Goal: Task Accomplishment & Management: Manage account settings

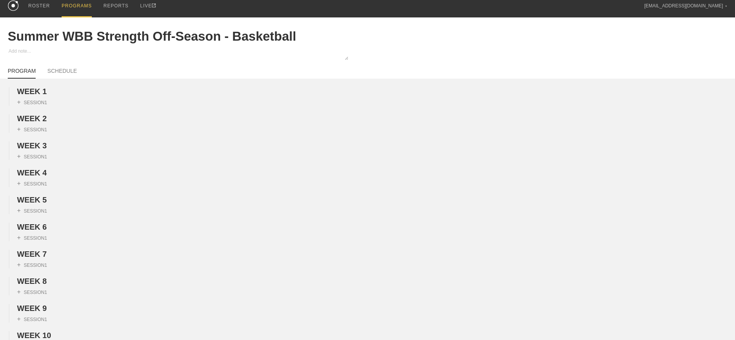
scroll to position [2, 0]
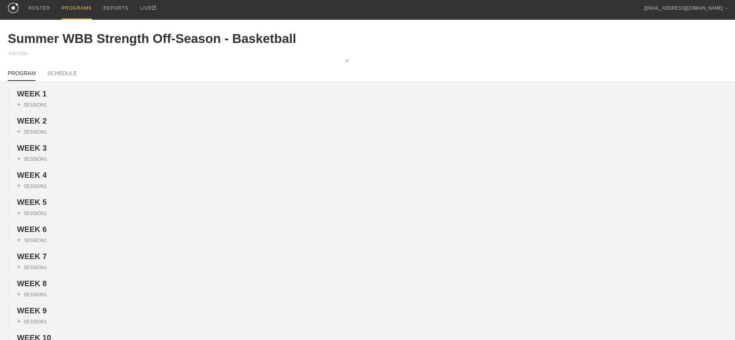
click at [78, 10] on div "PROGRAMS" at bounding box center [77, 9] width 30 height 22
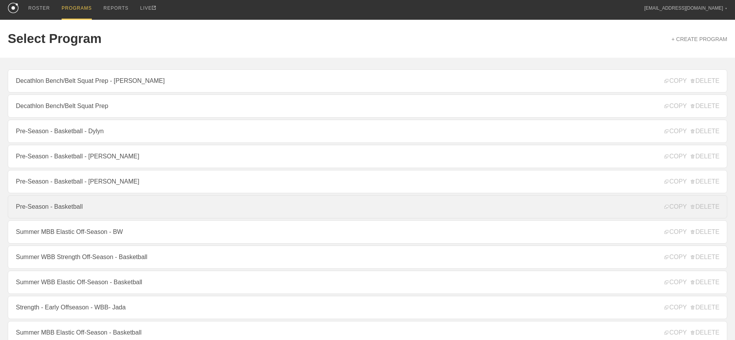
click at [63, 207] on link "Pre-Season - Basketball" at bounding box center [368, 206] width 720 height 23
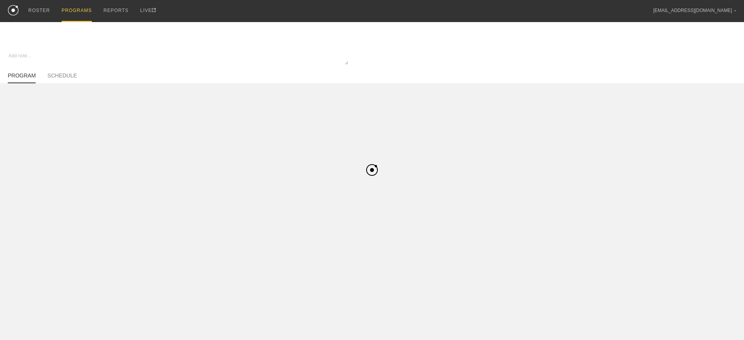
type textarea "x"
type input "Pre-Season - Basketball"
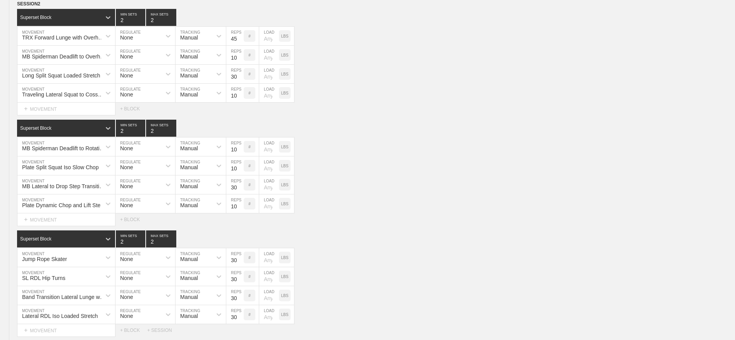
scroll to position [768, 0]
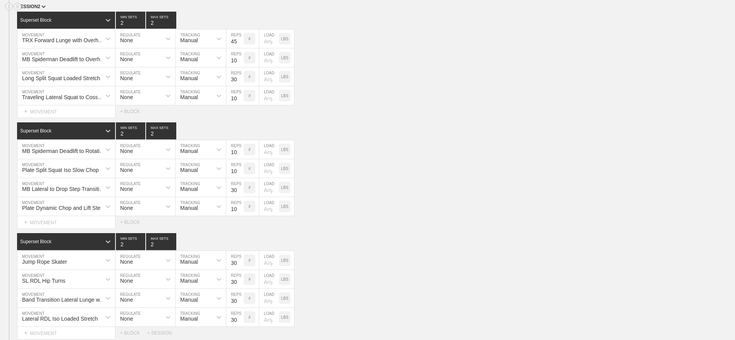
click at [39, 9] on span "SESSION 2" at bounding box center [31, 6] width 29 height 5
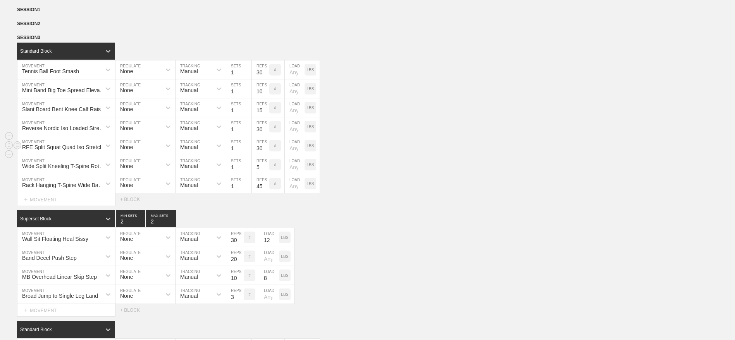
scroll to position [751, 0]
click at [42, 26] on img at bounding box center [42, 24] width 2 height 3
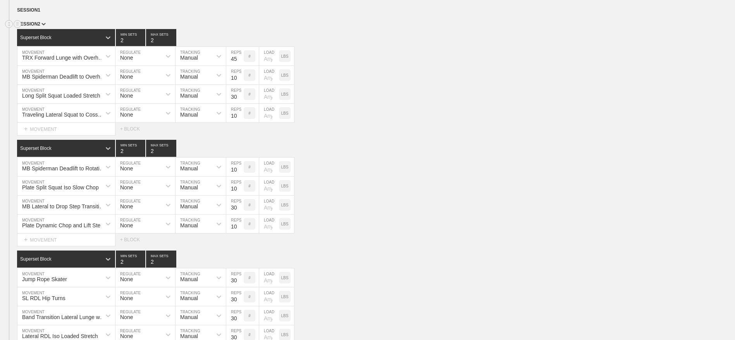
click at [42, 26] on img at bounding box center [43, 24] width 4 height 3
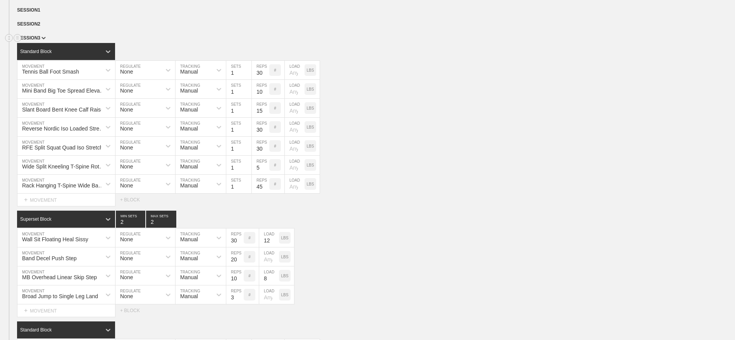
click at [38, 41] on span "SESSION 3" at bounding box center [31, 37] width 29 height 5
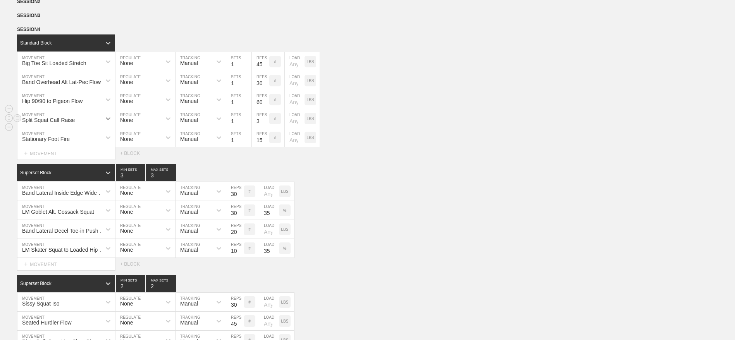
scroll to position [774, 0]
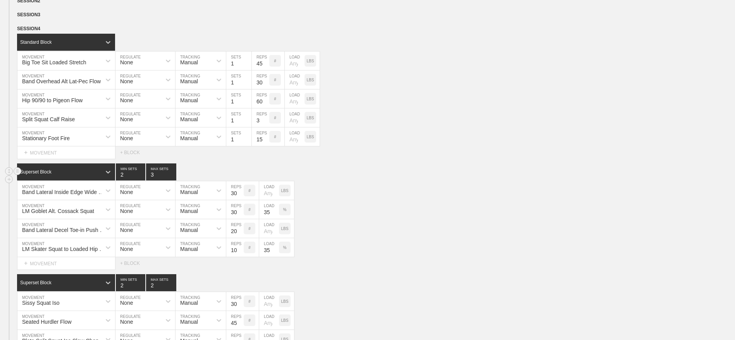
type input "2"
click at [142, 181] on input "2" at bounding box center [130, 172] width 29 height 17
type input "2"
click at [173, 181] on input "2" at bounding box center [161, 172] width 30 height 17
click at [329, 200] on div "Band Lateral Inside Edge Wide Hip Shift MOVEMENT None REGULATE Manual TRACKING …" at bounding box center [367, 190] width 735 height 19
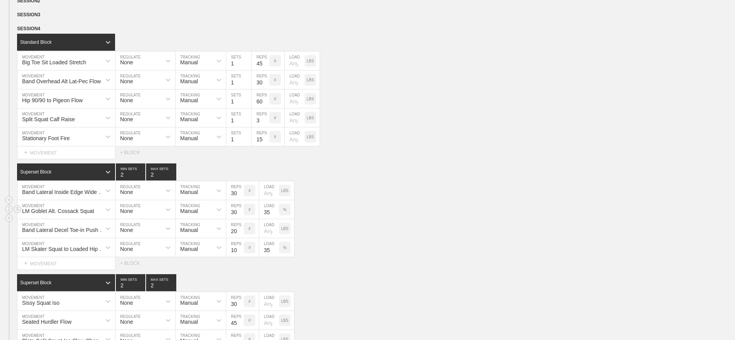
click at [234, 219] on input "30" at bounding box center [234, 209] width 17 height 19
type input "10"
click at [432, 257] on div "LM Skater Squat to Loaded Hip Lock MOVEMENT None REGULATE Manual TRACKING 10 RE…" at bounding box center [367, 247] width 735 height 19
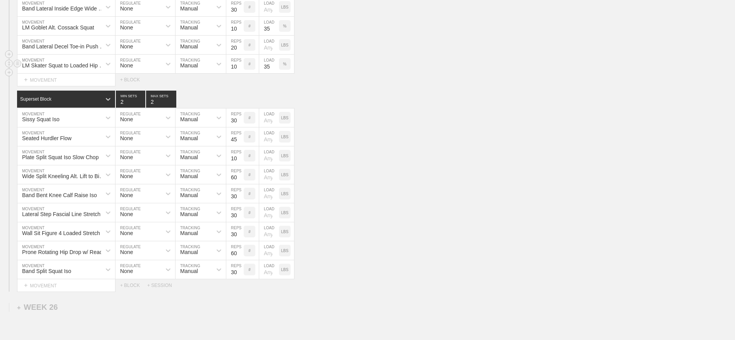
scroll to position [959, 0]
click at [18, 159] on circle at bounding box center [17, 154] width 9 height 9
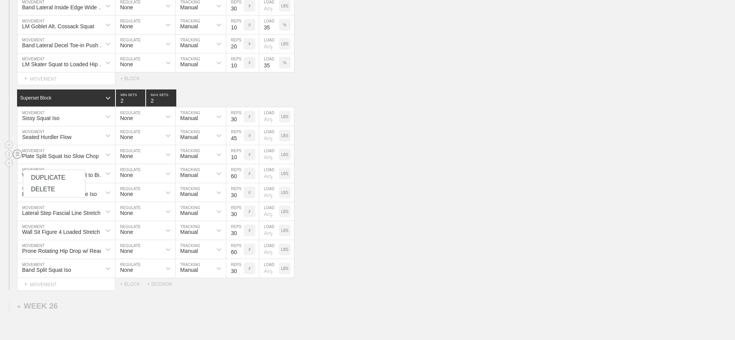
click at [38, 190] on div "DELETE" at bounding box center [54, 190] width 62 height 12
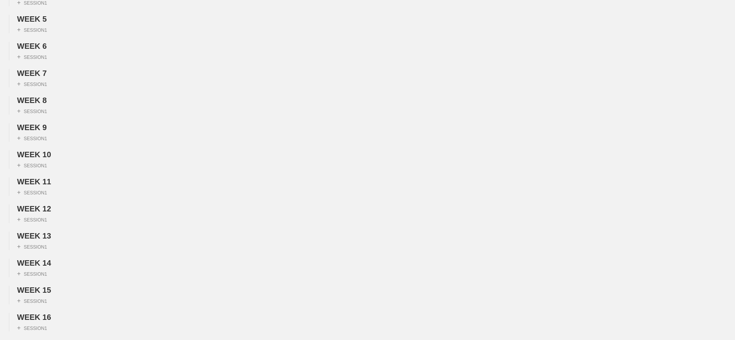
scroll to position [0, 0]
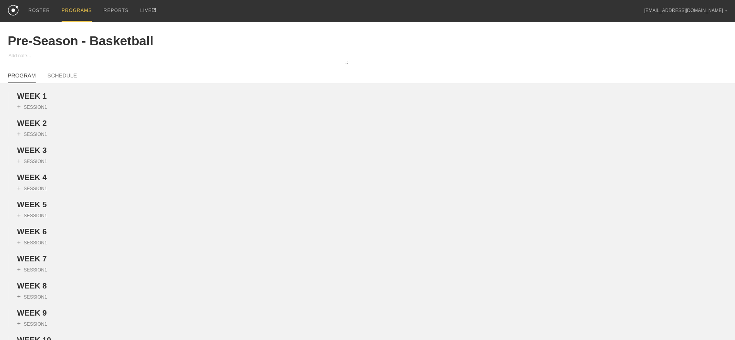
click at [80, 12] on div "PROGRAMS" at bounding box center [77, 11] width 30 height 22
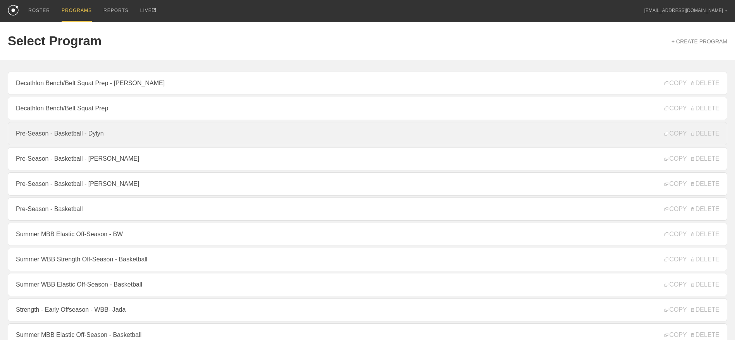
click at [75, 133] on link "Pre-Season - Basketball - Dylyn" at bounding box center [368, 133] width 720 height 23
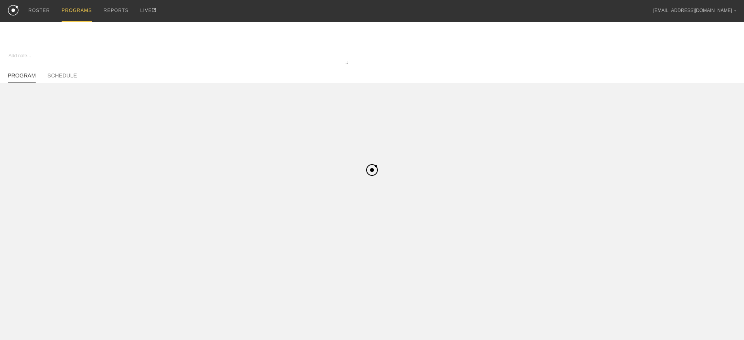
type textarea "x"
type input "Pre-Season - Basketball - Dylyn"
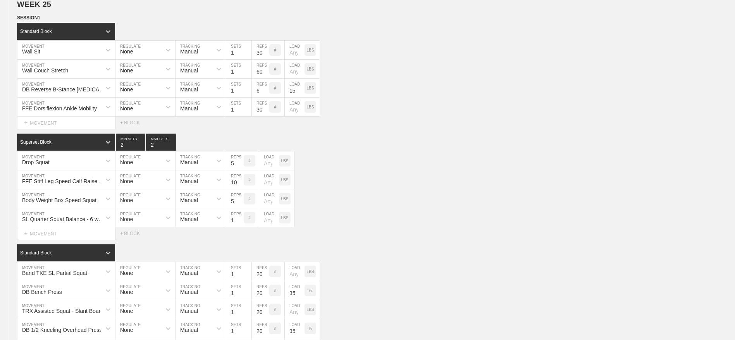
scroll to position [741, 0]
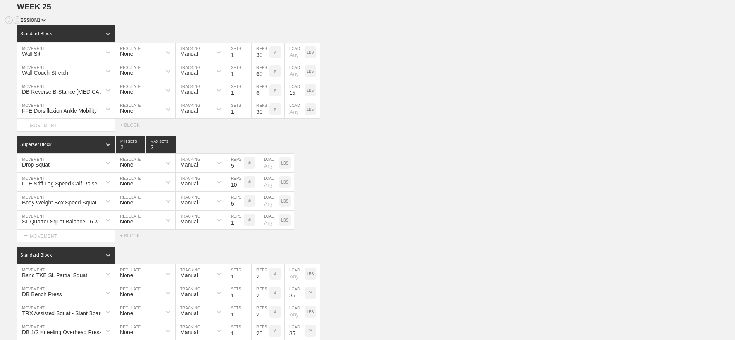
click at [36, 23] on span "SESSION 1" at bounding box center [31, 19] width 29 height 5
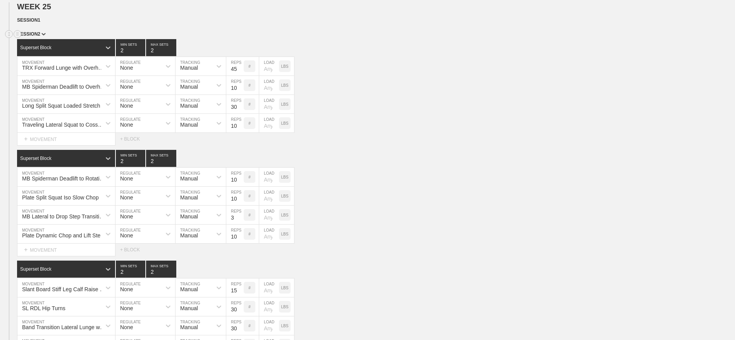
click at [36, 37] on span "SESSION 2" at bounding box center [31, 33] width 29 height 5
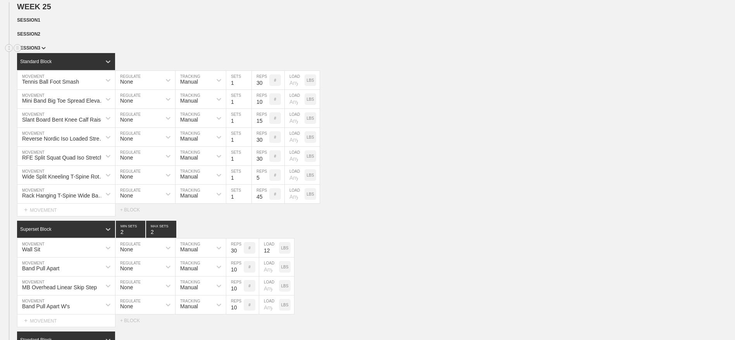
click at [35, 51] on span "SESSION 3" at bounding box center [31, 47] width 29 height 5
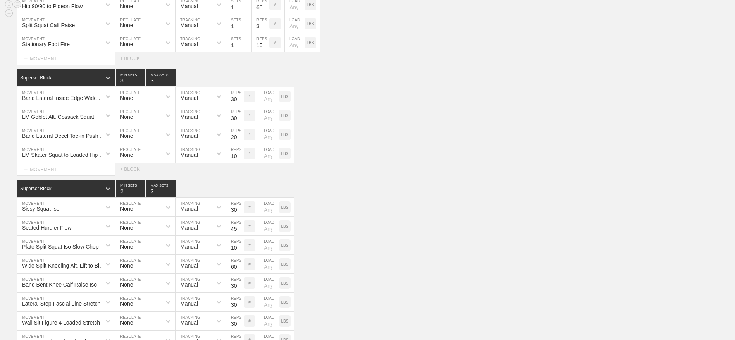
scroll to position [865, 0]
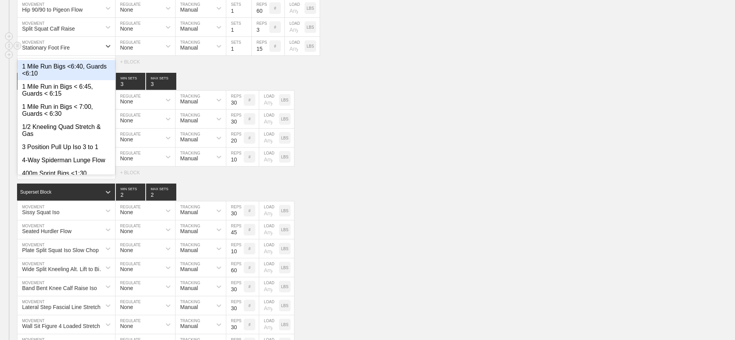
click at [68, 51] on div "Stationary Foot Fire" at bounding box center [46, 48] width 48 height 6
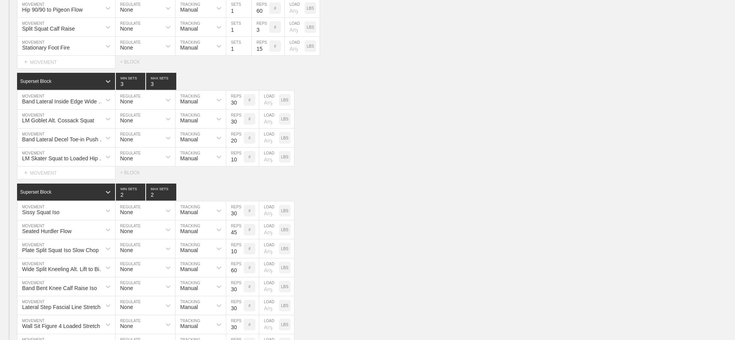
click at [255, 89] on div "SESSION 4 Standard Block DUPLICATE INSERT MOVEMENT AFTER DELETE Big Toe Sit Loa…" at bounding box center [367, 159] width 735 height 451
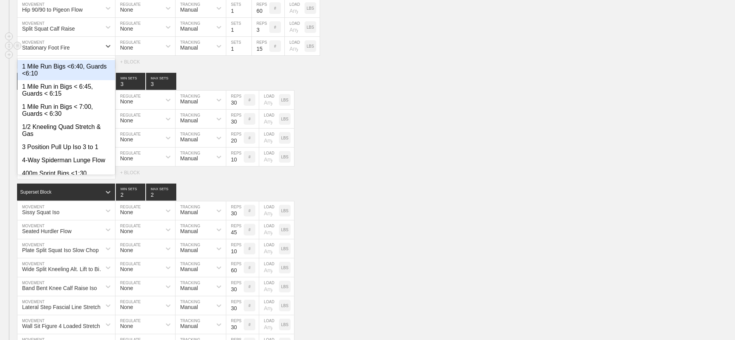
click at [65, 53] on div "Stationary Foot Fire" at bounding box center [59, 46] width 84 height 13
type input "1"
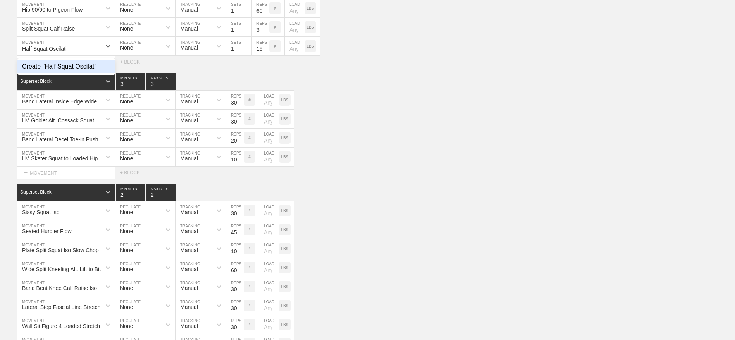
type input "Half Squat Oscilation"
click at [72, 73] on div "Create "Half Squat Oscilation"" at bounding box center [66, 66] width 98 height 13
click at [257, 55] on input "15" at bounding box center [260, 46] width 17 height 19
type input "20"
click at [392, 110] on div "Band Lateral Inside Edge Wide Hip Shift MOVEMENT None REGULATE Manual TRACKING …" at bounding box center [367, 100] width 735 height 19
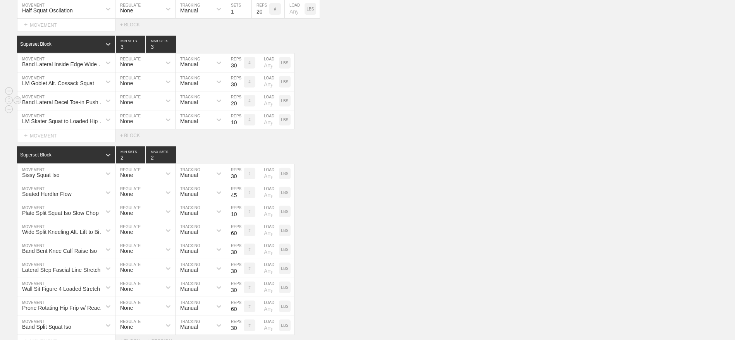
scroll to position [903, 0]
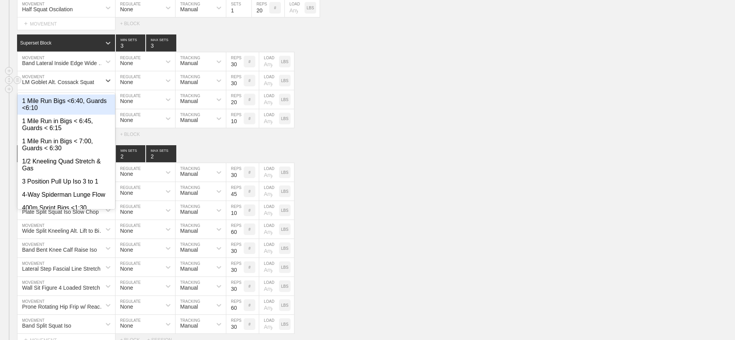
click at [73, 85] on div "LM Goblet Alt. Cossack Squat" at bounding box center [58, 82] width 72 height 6
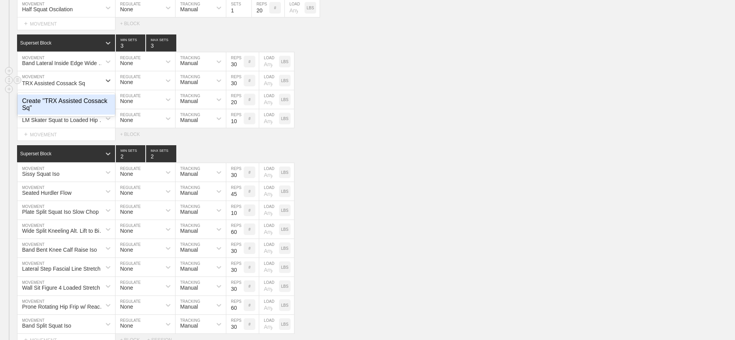
type input "TRX Assisted Cossack Squat"
click at [60, 115] on div "Create "TRX Assisted Cossack Squat"" at bounding box center [66, 105] width 98 height 20
click at [236, 90] on input "30" at bounding box center [234, 80] width 17 height 19
type input "10"
click at [86, 123] on div "LM Skater Squat to Loaded Hip Lock" at bounding box center [64, 120] width 84 height 6
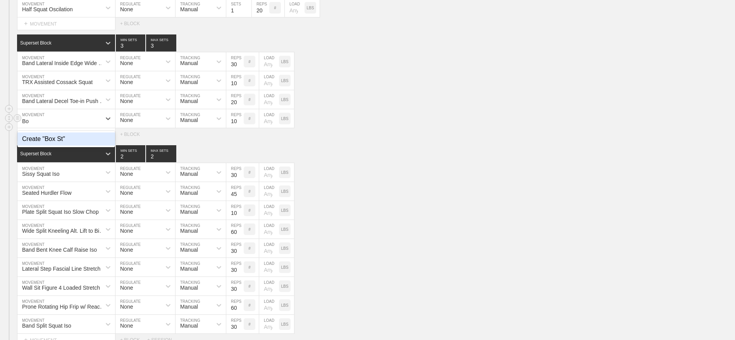
type input "B"
type input "Low Box Pistol Squat"
click at [69, 146] on div "Create "Low Box Pistol Squat"" at bounding box center [66, 139] width 98 height 13
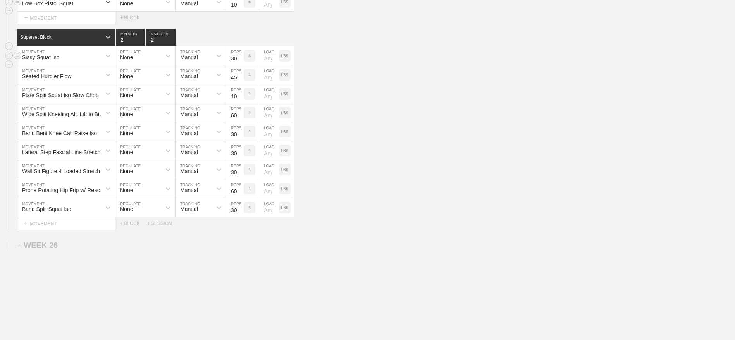
scroll to position [1020, 0]
click at [16, 97] on circle at bounding box center [17, 92] width 9 height 9
click at [37, 128] on div "DELETE" at bounding box center [54, 128] width 62 height 12
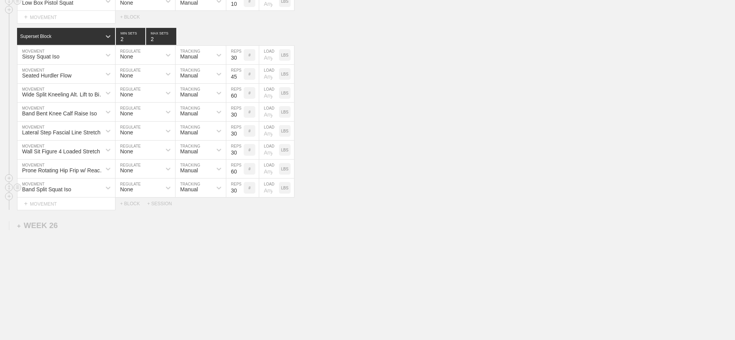
click at [53, 193] on div "Band Split Squat Iso" at bounding box center [46, 189] width 49 height 6
type input "Body Weight Split Squat Iso"
click at [64, 222] on div "Create "Body Weight Split Squat Iso"" at bounding box center [66, 212] width 98 height 20
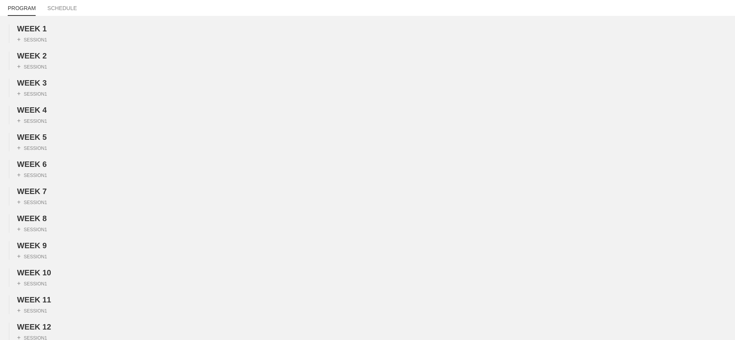
scroll to position [0, 0]
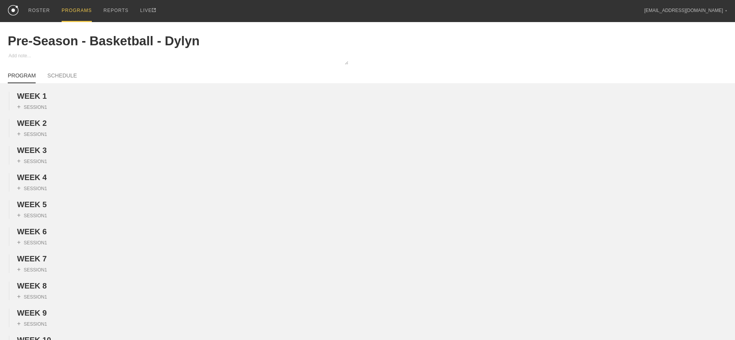
click at [72, 4] on div "PROGRAMS" at bounding box center [77, 11] width 30 height 22
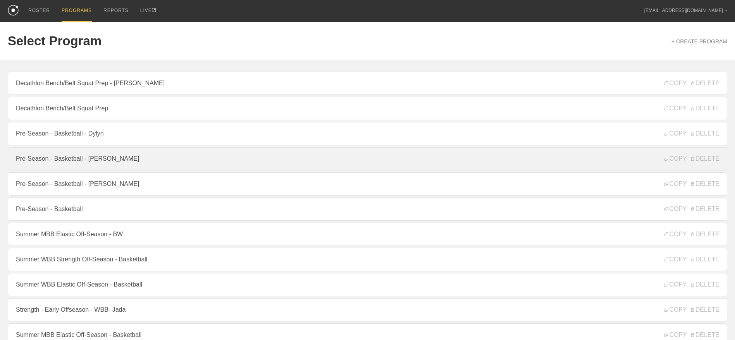
click at [78, 166] on link "Pre-Season - Basketball - [PERSON_NAME]" at bounding box center [368, 158] width 720 height 23
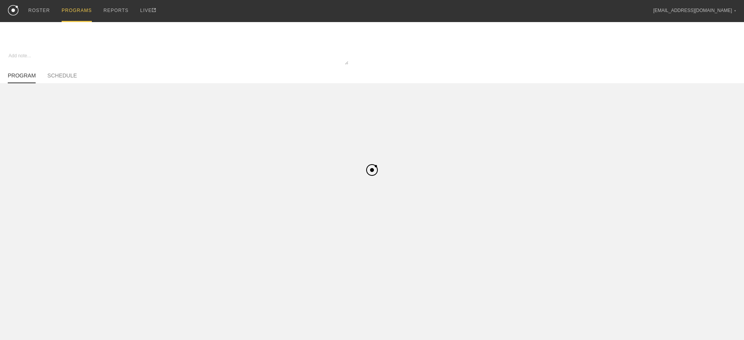
type textarea "x"
type input "Pre-Season - Basketball - [PERSON_NAME]"
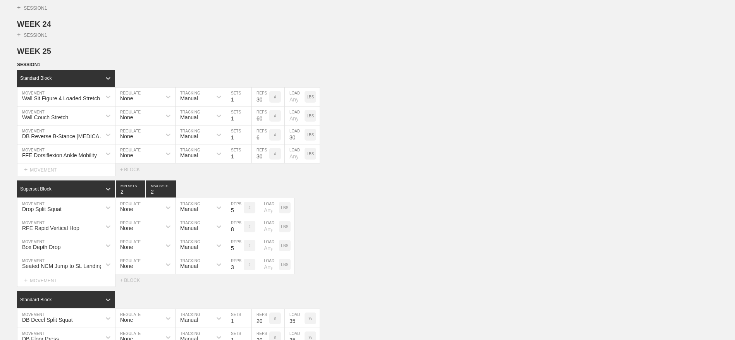
scroll to position [694, 0]
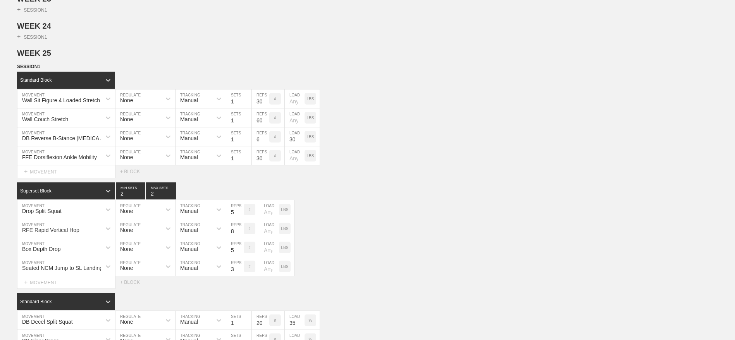
click at [39, 69] on span "SESSION 1" at bounding box center [31, 66] width 29 height 5
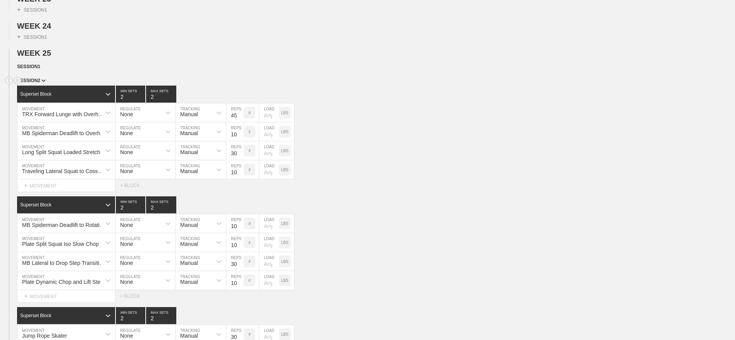
click at [38, 83] on span "SESSION 2" at bounding box center [31, 80] width 29 height 5
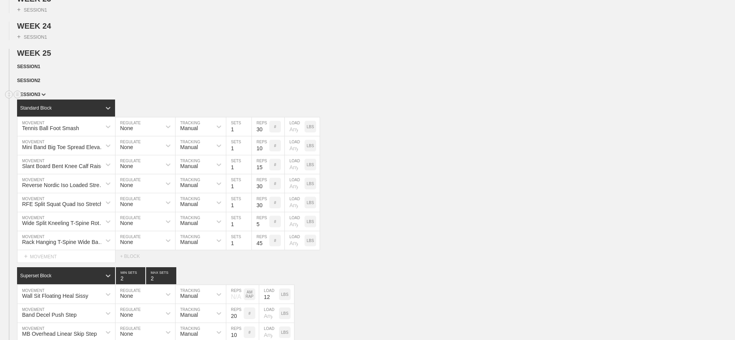
click at [36, 97] on span "SESSION 3" at bounding box center [31, 94] width 29 height 5
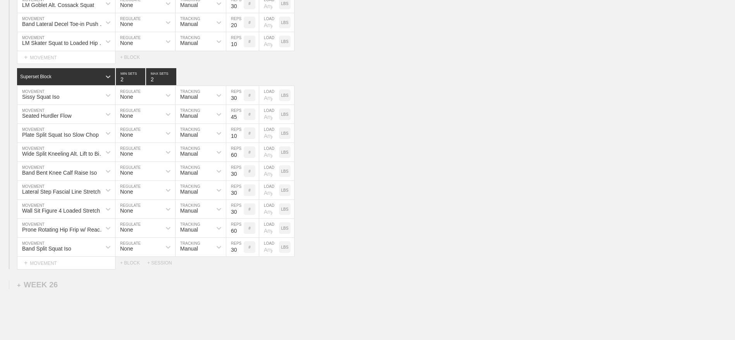
scroll to position [983, 0]
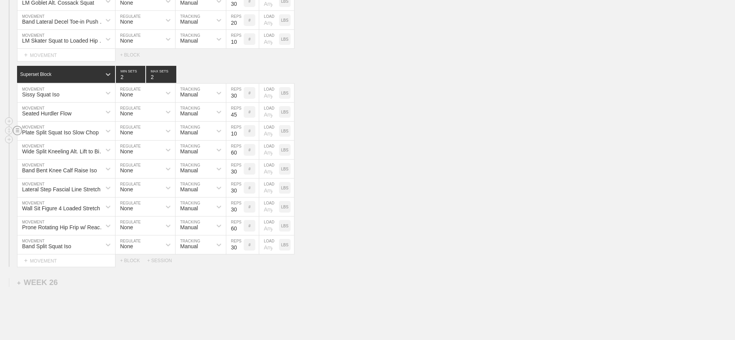
click at [19, 135] on circle at bounding box center [17, 130] width 9 height 9
click at [50, 164] on div "DELETE" at bounding box center [54, 166] width 62 height 12
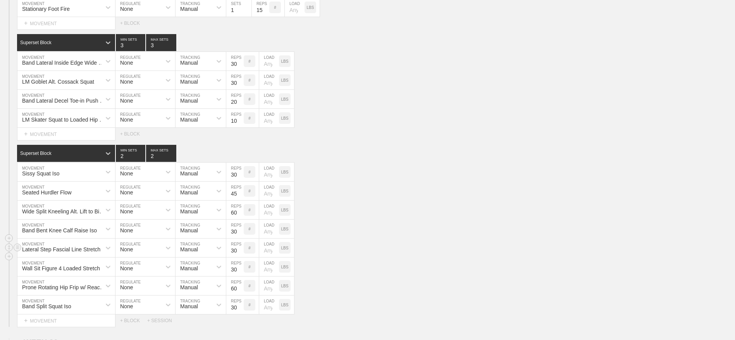
scroll to position [901, 0]
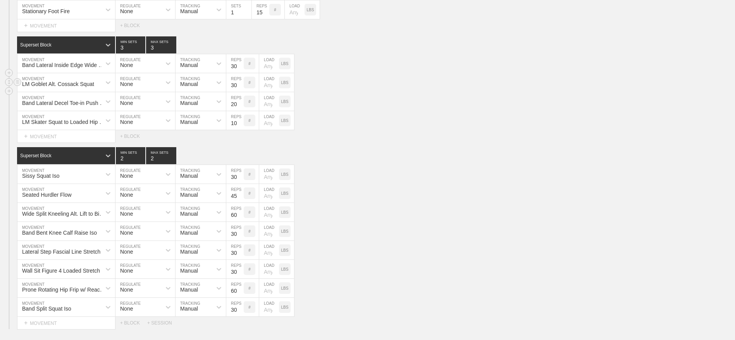
click at [233, 92] on input "30" at bounding box center [234, 82] width 17 height 19
type input "10"
click at [443, 143] on div "Select... MOVEMENT + MOVEMENT + BLOCK" at bounding box center [367, 136] width 735 height 12
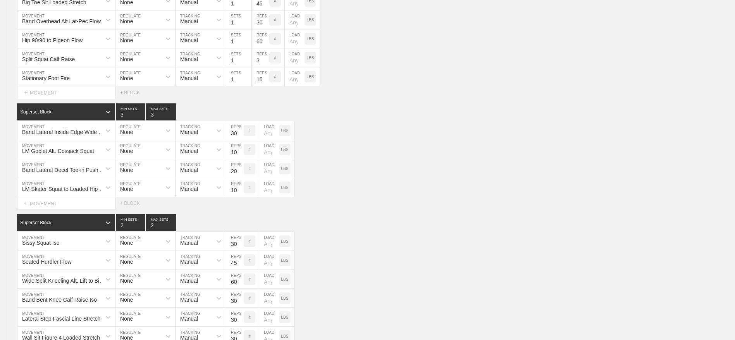
scroll to position [834, 0]
click at [233, 140] on input "30" at bounding box center [234, 131] width 17 height 19
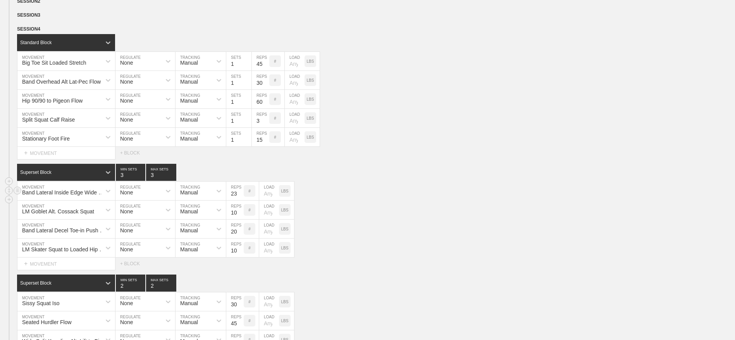
scroll to position [773, 0]
click at [236, 201] on input "23" at bounding box center [234, 191] width 17 height 19
click at [233, 201] on input "23" at bounding box center [234, 191] width 17 height 19
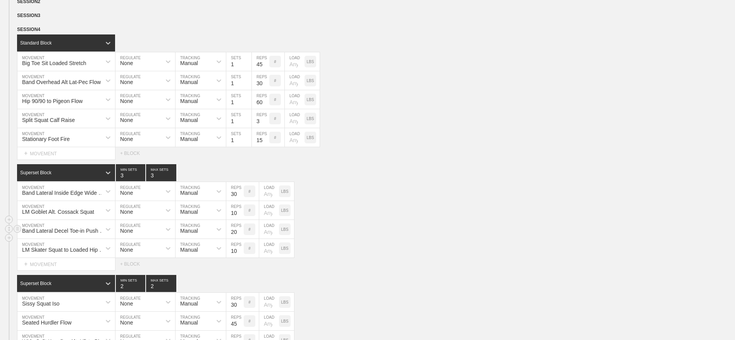
type input "30"
click at [329, 239] on div "Band Lateral Decel Toe-in Push Step MOVEMENT None REGULATE Manual TRACKING 20 R…" at bounding box center [367, 229] width 735 height 19
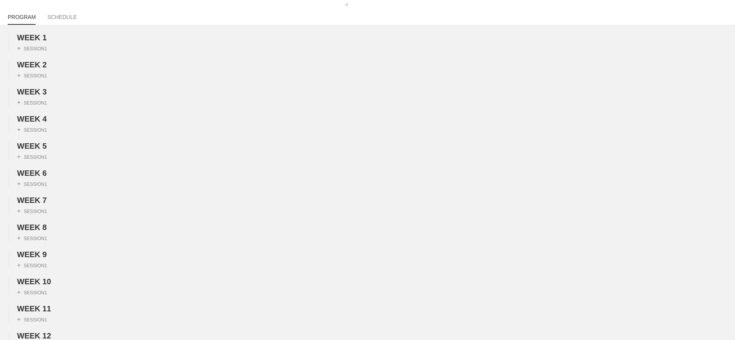
scroll to position [0, 0]
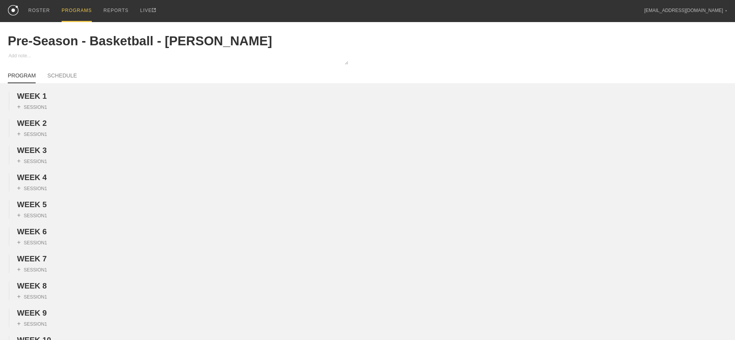
click at [74, 6] on div "PROGRAMS" at bounding box center [77, 11] width 30 height 22
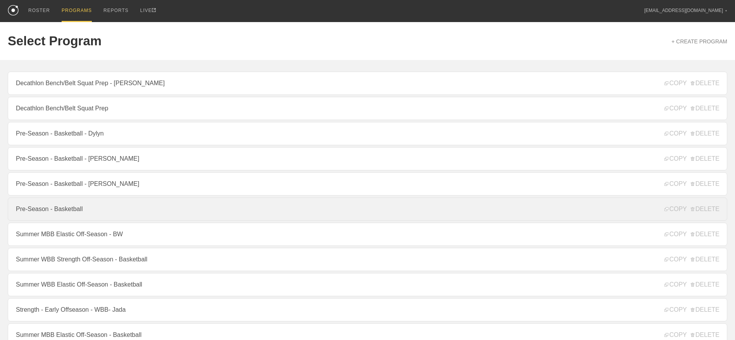
click at [48, 215] on link "Pre-Season - Basketball" at bounding box center [368, 209] width 720 height 23
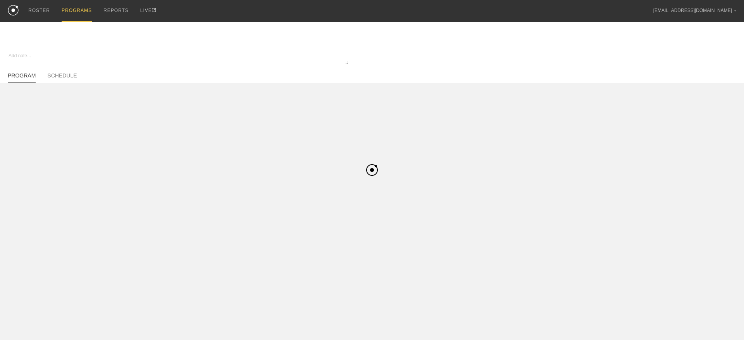
type textarea "x"
type input "Pre-Season - Basketball"
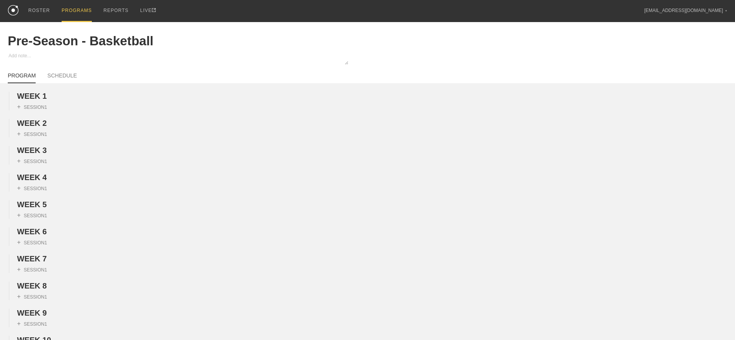
click at [71, 8] on div "PROGRAMS" at bounding box center [77, 11] width 30 height 22
